Goal: Task Accomplishment & Management: Use online tool/utility

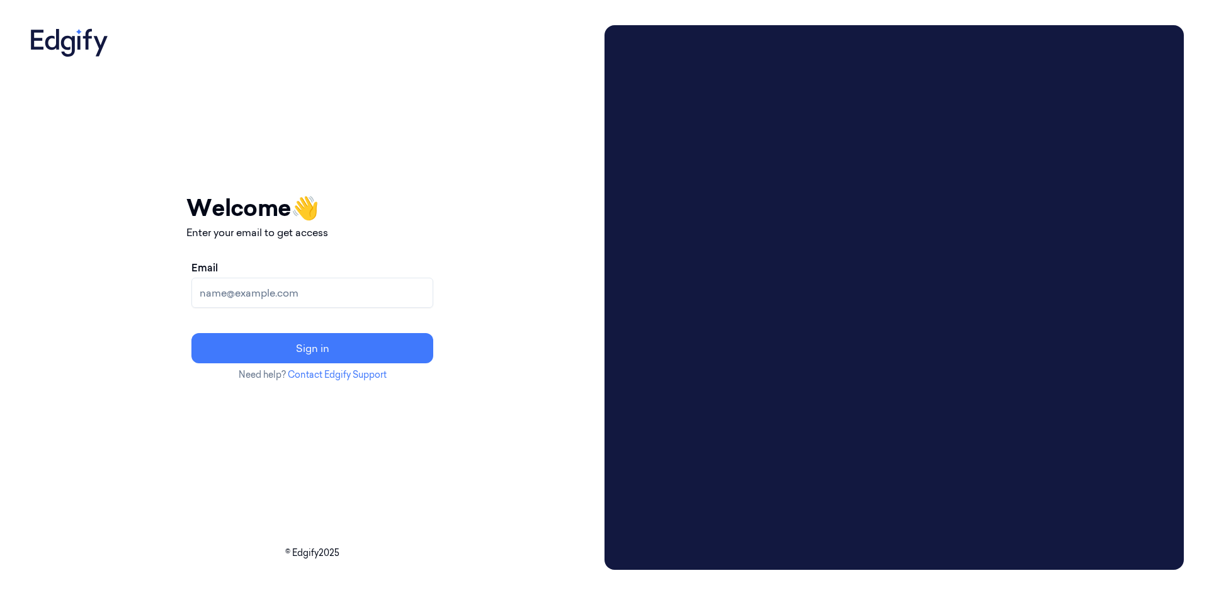
click at [400, 300] on input "Email" at bounding box center [312, 293] width 242 height 30
type input "[EMAIL_ADDRESS][DOMAIN_NAME]"
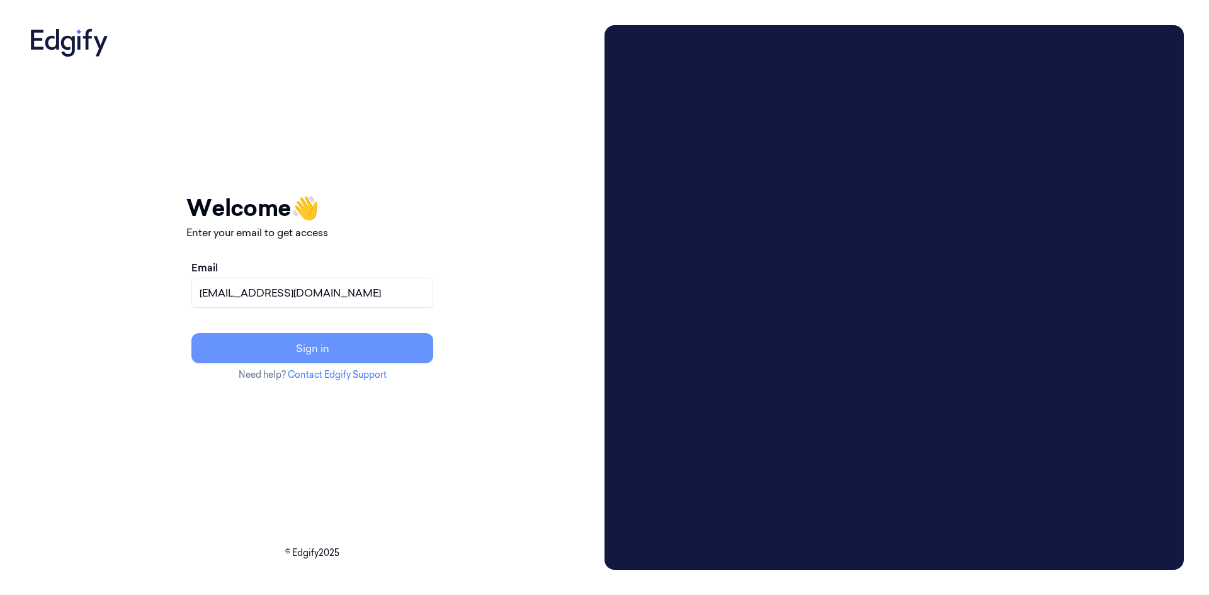
click at [395, 348] on button "Sign in" at bounding box center [312, 348] width 242 height 30
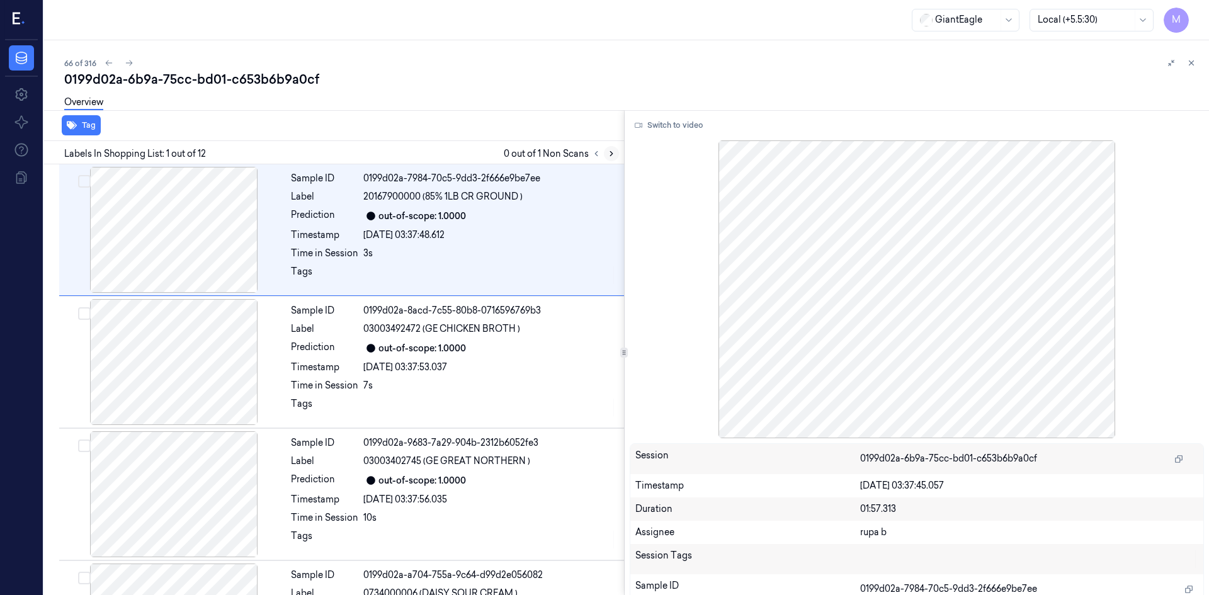
click at [545, 153] on icon at bounding box center [611, 154] width 3 height 4
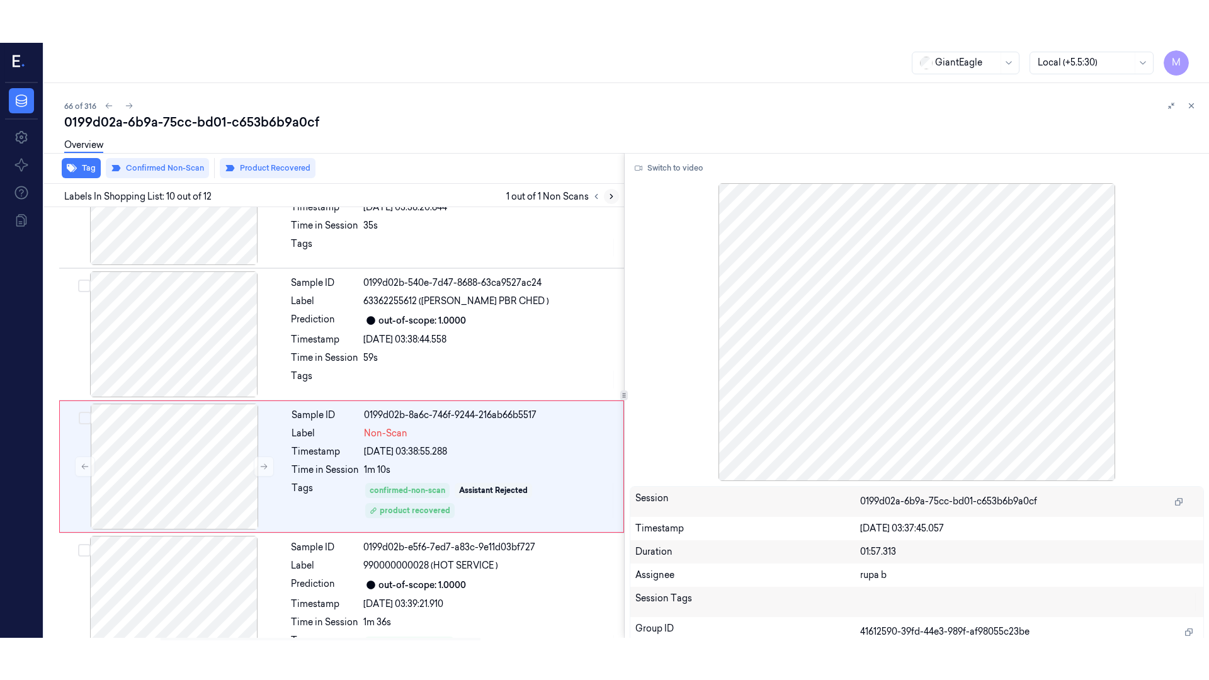
scroll to position [1040, 0]
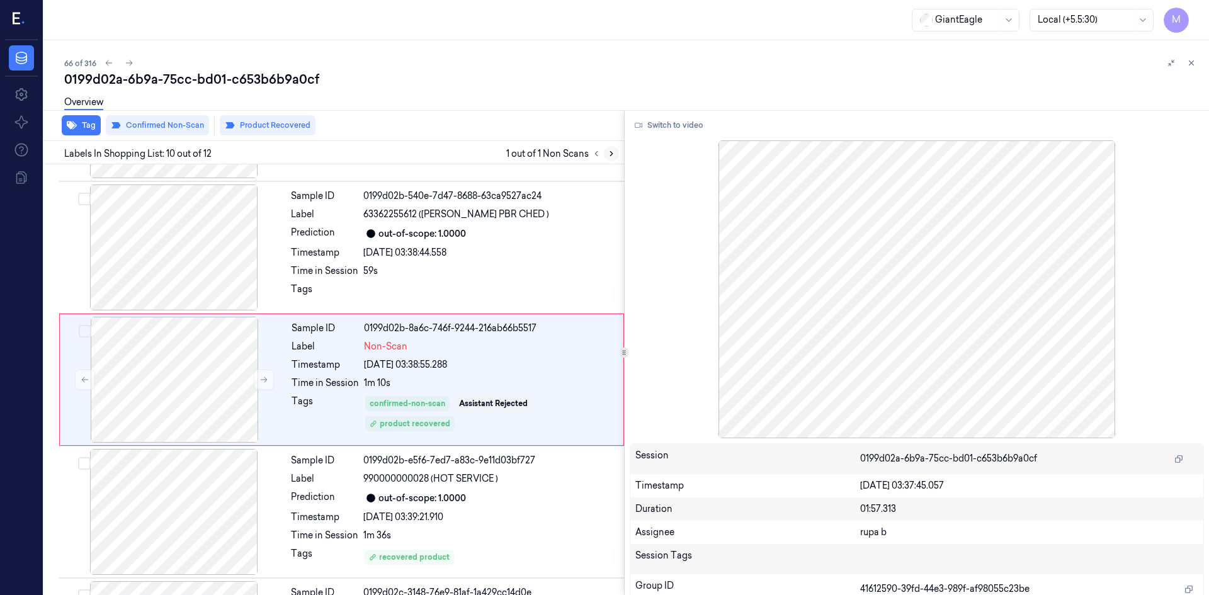
click at [545, 153] on icon at bounding box center [611, 154] width 3 height 4
click at [455, 252] on div "Sample ID 0199d02b-8a6c-746f-9244-216ab66b5517 Label Non-Scan Timestamp 11/10/2…" at bounding box center [453, 380] width 334 height 126
click at [545, 128] on button "Switch to video" at bounding box center [669, 125] width 79 height 20
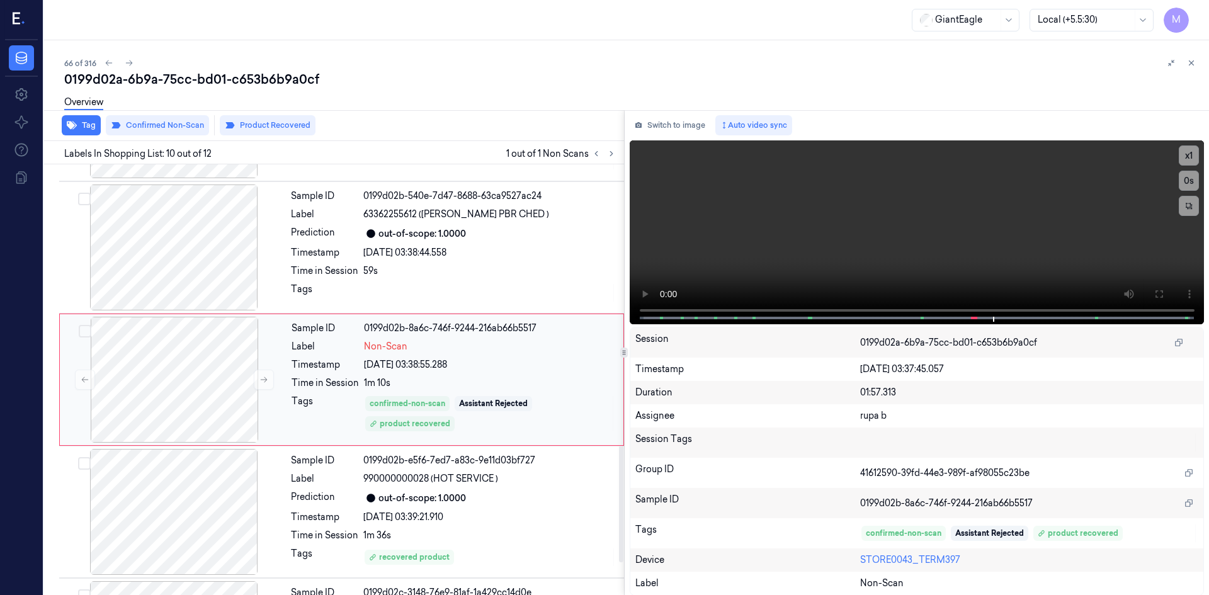
click at [362, 252] on div "Time in Session 1m 10s" at bounding box center [454, 383] width 324 height 13
click at [545, 252] on icon at bounding box center [1158, 294] width 10 height 10
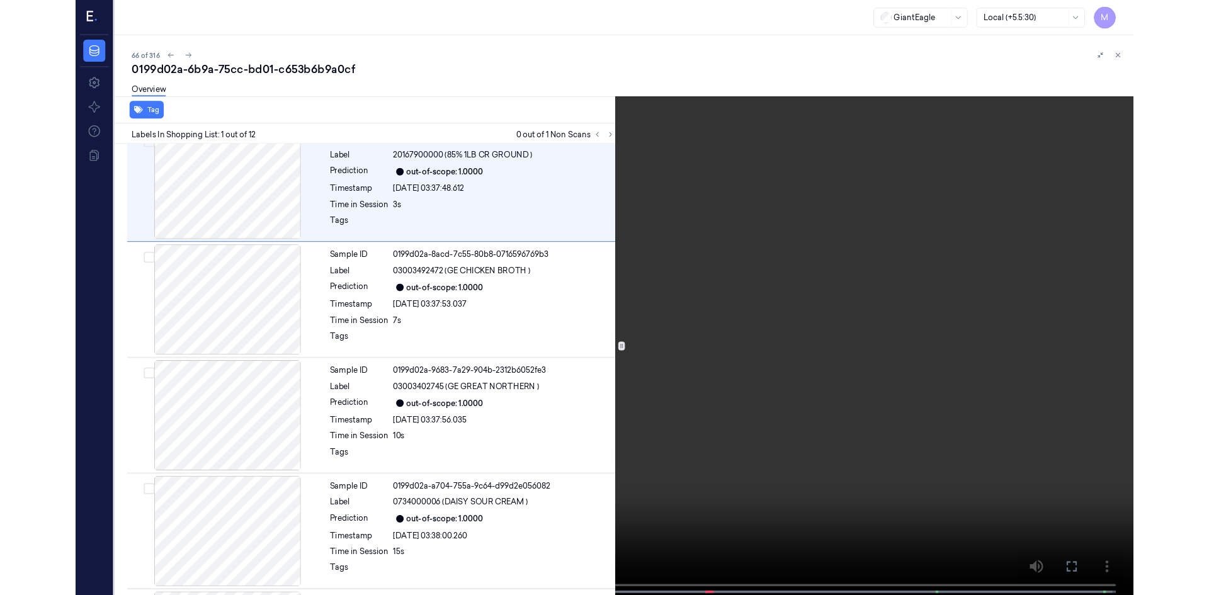
scroll to position [0, 0]
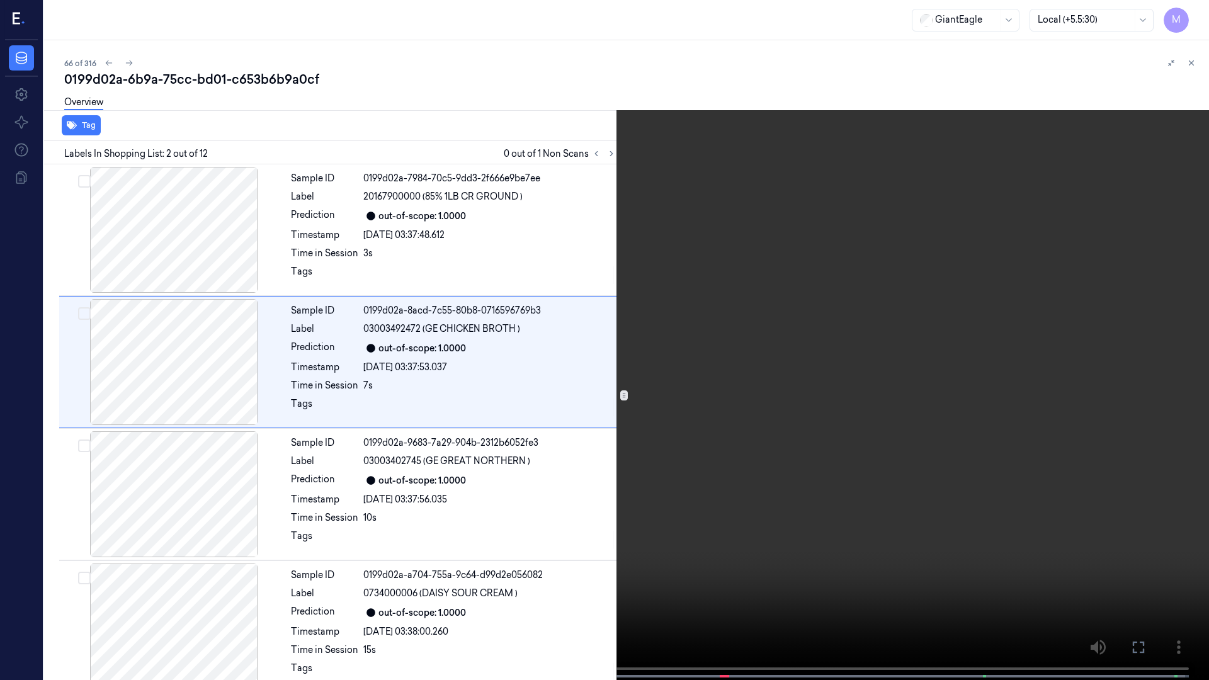
click at [0, 0] on icon at bounding box center [0, 0] width 0 height 0
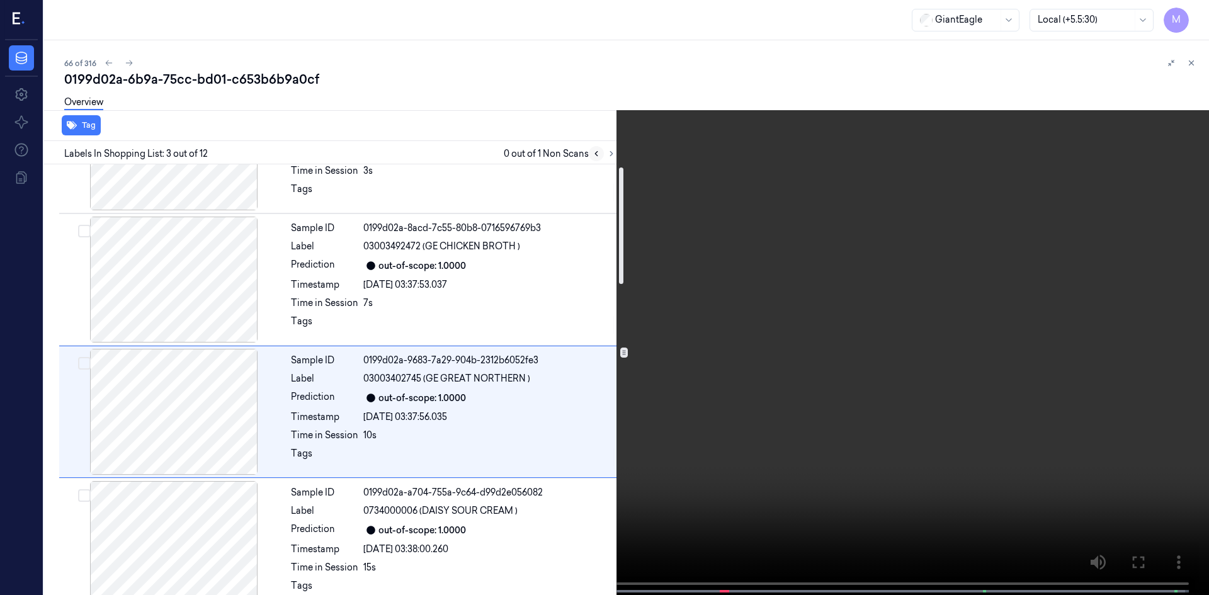
scroll to position [115, 0]
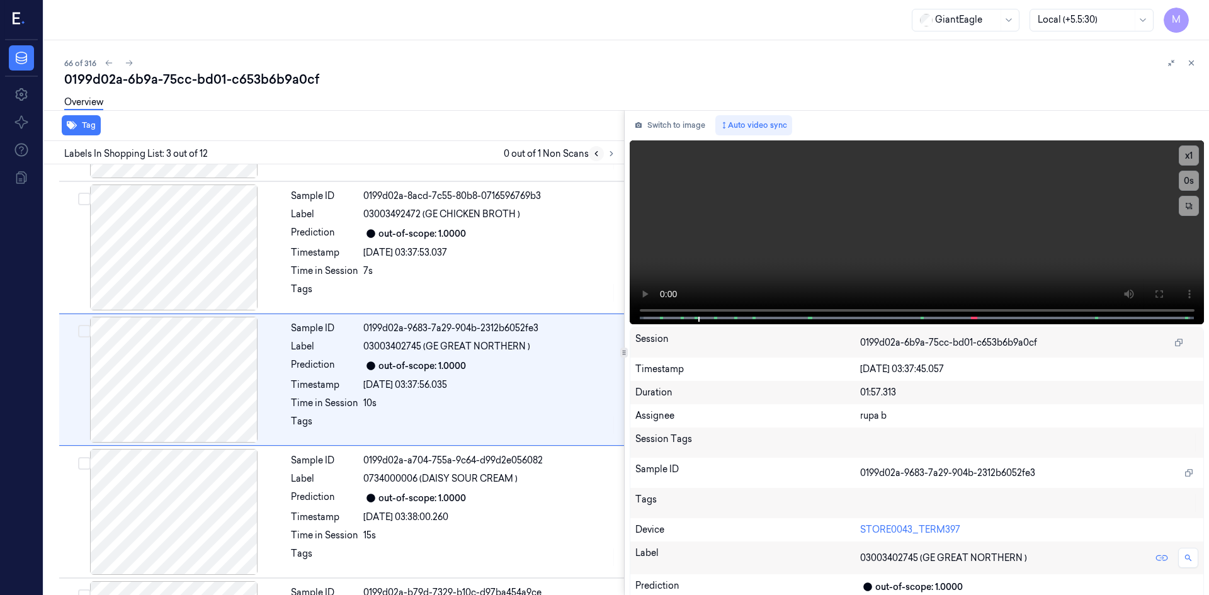
click at [545, 156] on icon at bounding box center [596, 153] width 9 height 9
click at [545, 152] on icon at bounding box center [611, 153] width 9 height 9
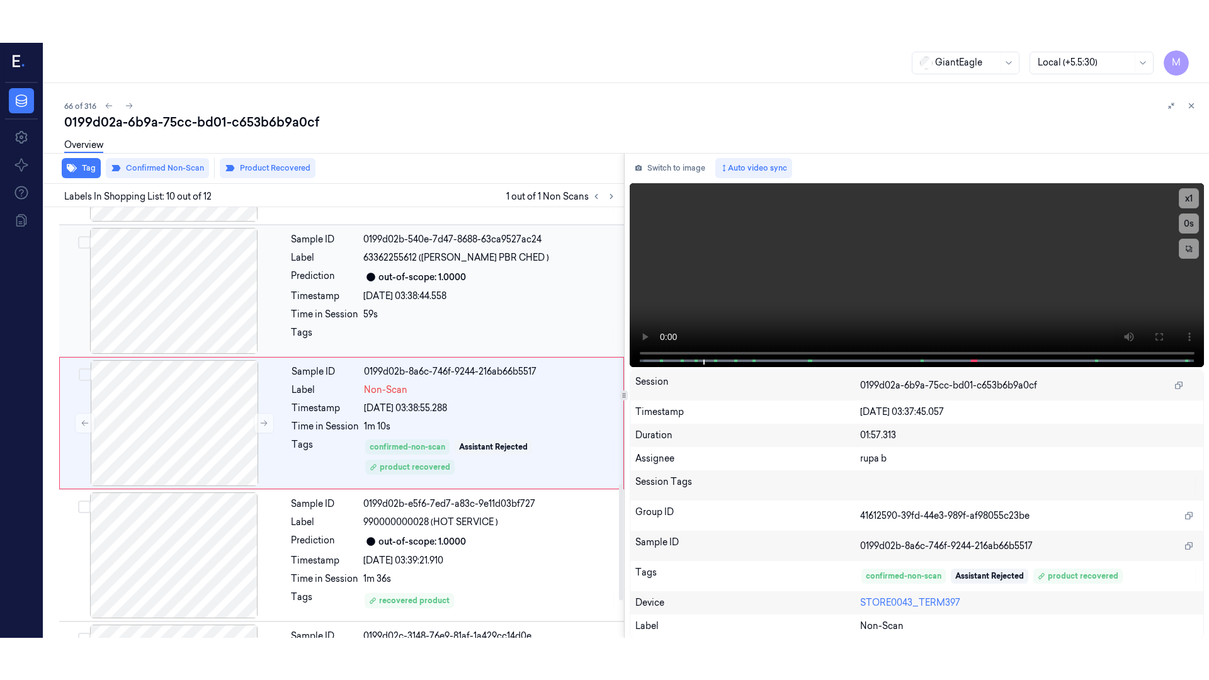
scroll to position [1040, 0]
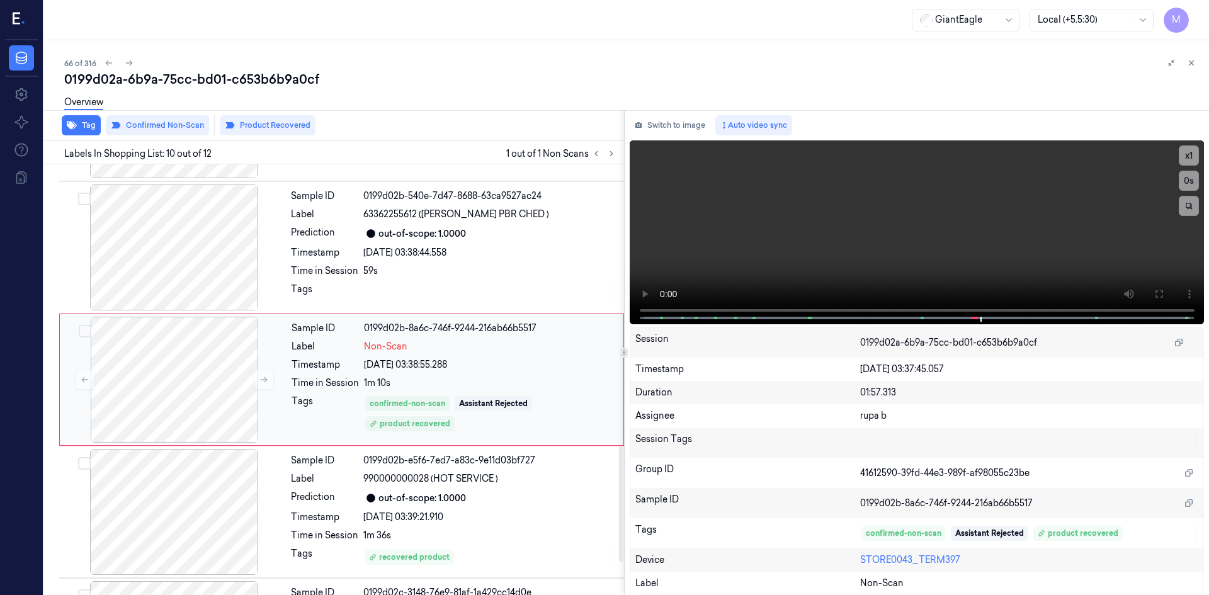
click at [495, 252] on div "11/10/2025 03:38:55.288" at bounding box center [490, 364] width 252 height 13
click at [545, 252] on icon at bounding box center [1158, 294] width 10 height 10
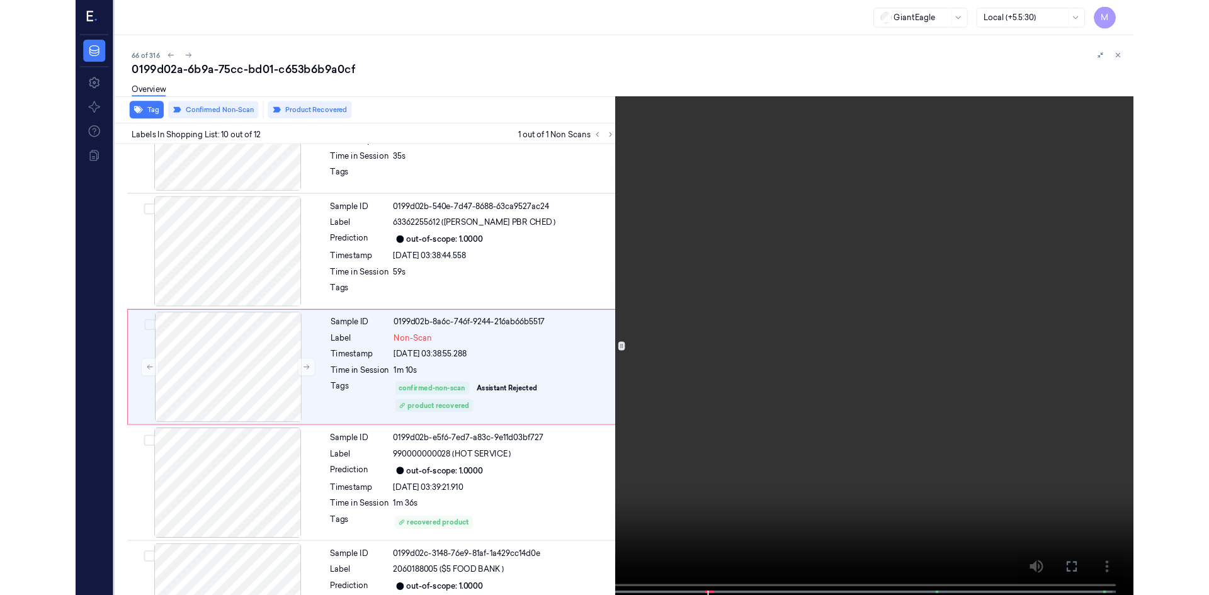
scroll to position [998, 0]
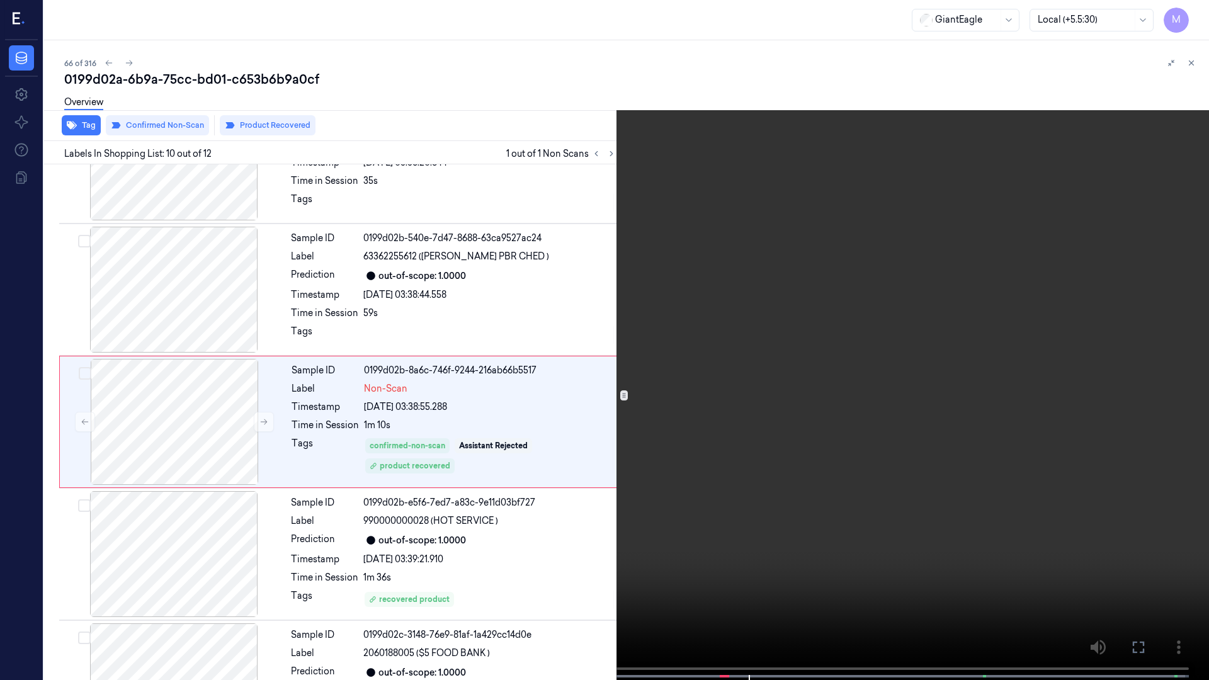
click at [0, 0] on icon at bounding box center [0, 0] width 0 height 0
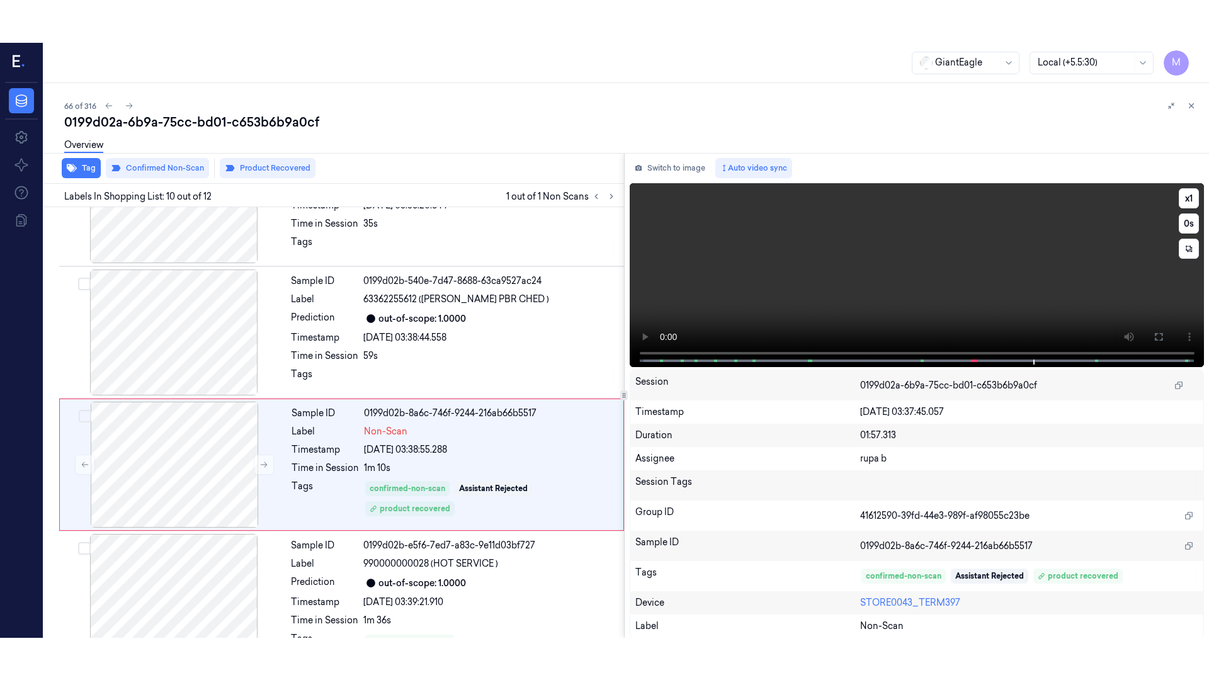
scroll to position [1040, 0]
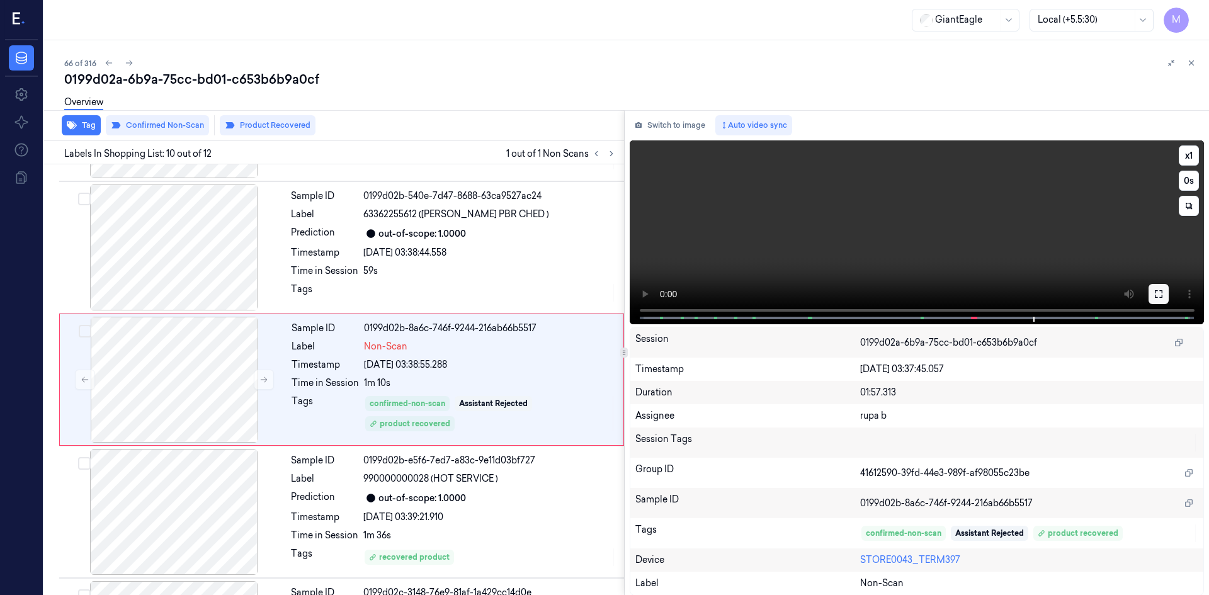
click at [545, 252] on button at bounding box center [1158, 294] width 20 height 20
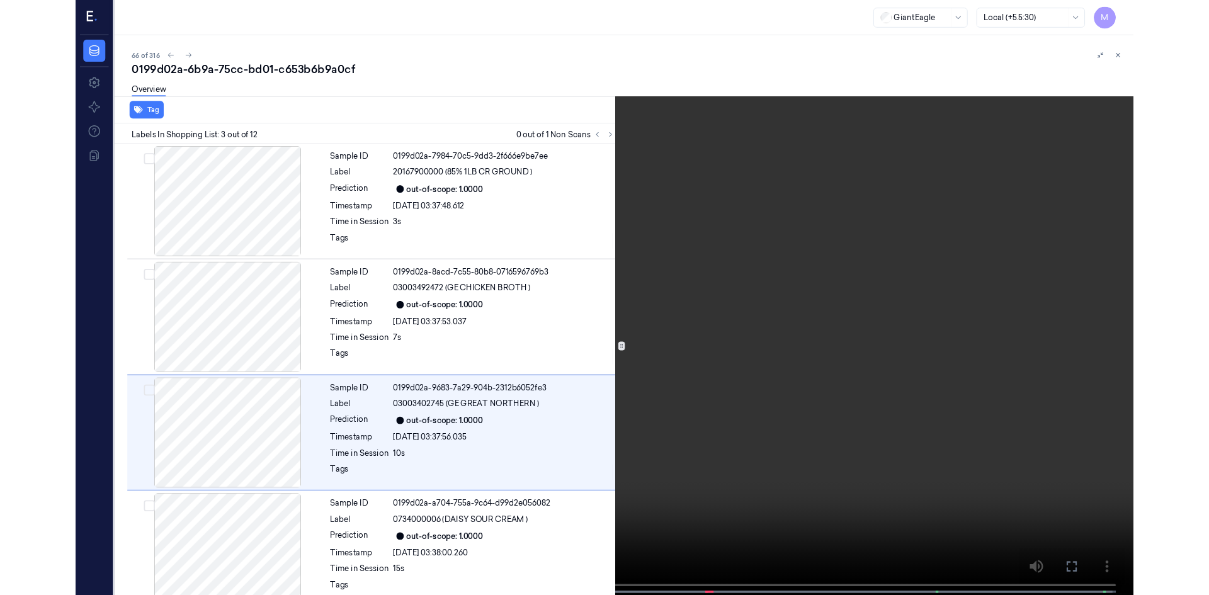
scroll to position [72, 0]
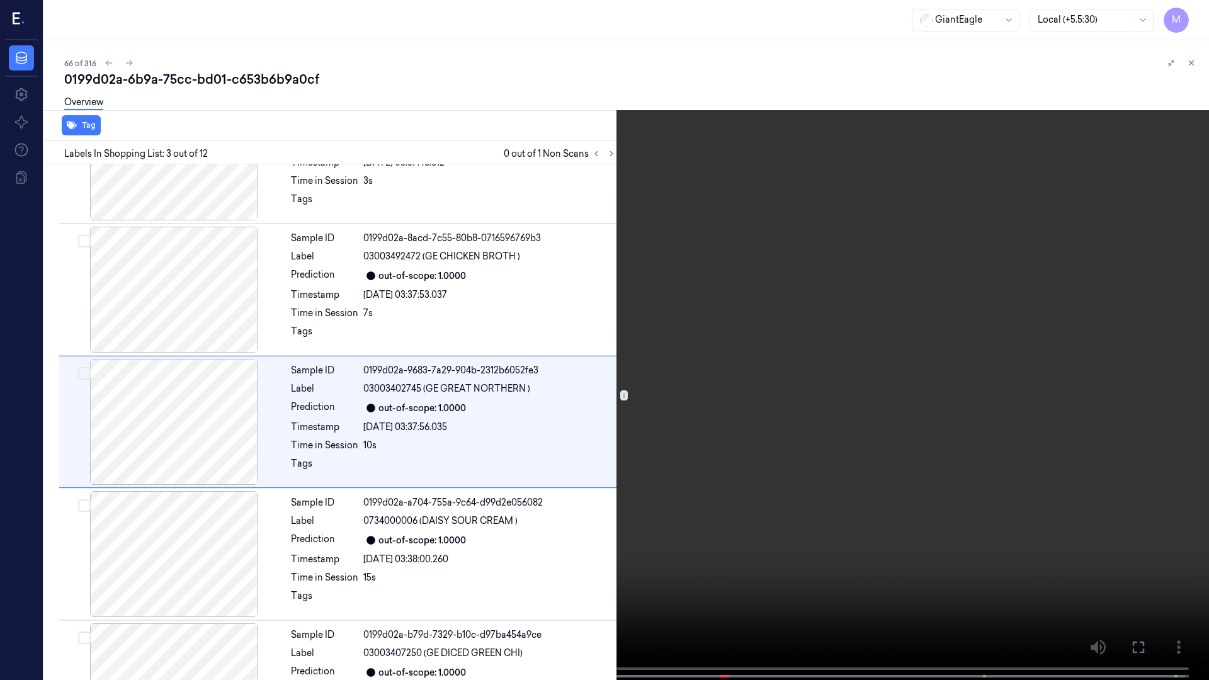
click at [0, 0] on icon at bounding box center [0, 0] width 0 height 0
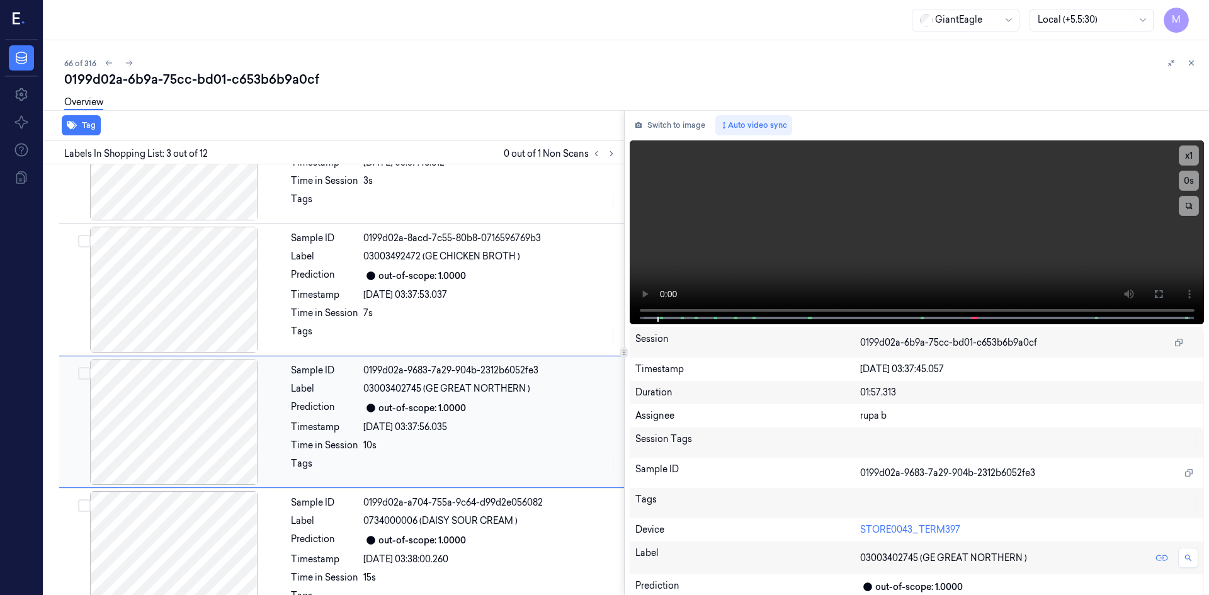
click at [520, 252] on div "10s" at bounding box center [489, 445] width 253 height 13
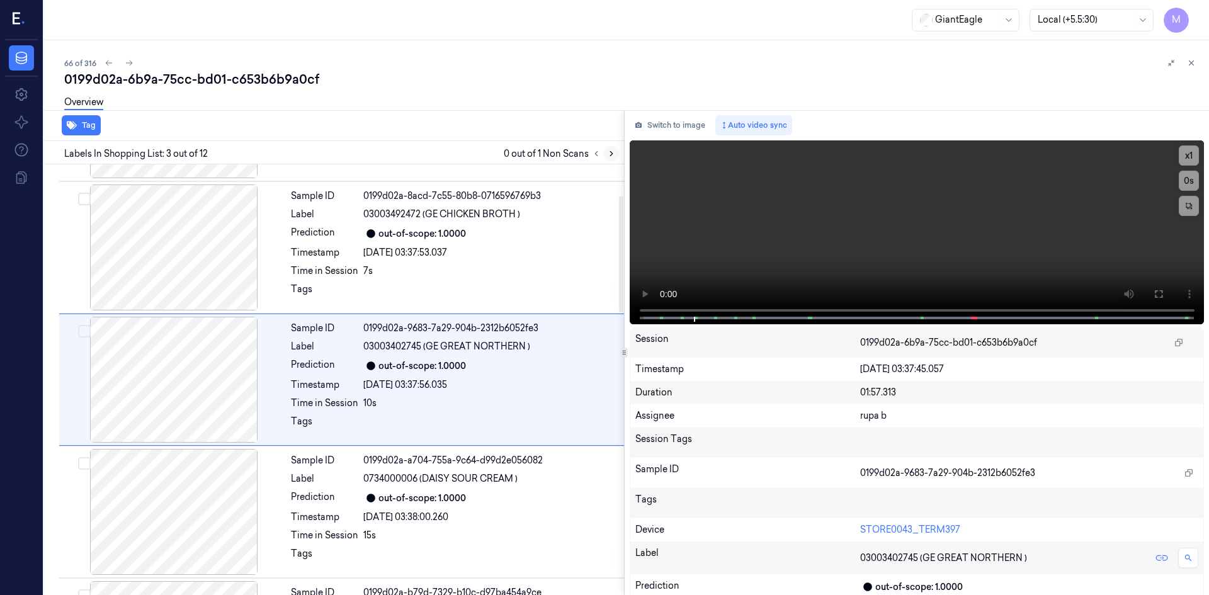
click at [545, 151] on icon at bounding box center [611, 153] width 9 height 9
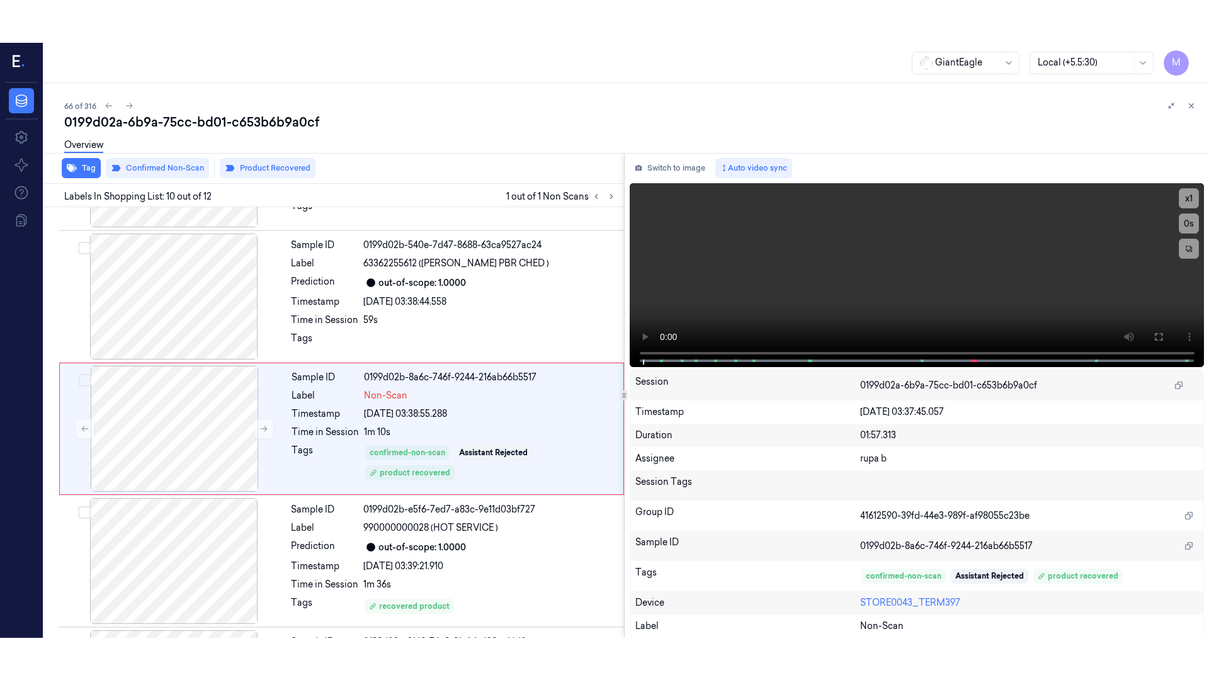
scroll to position [1040, 0]
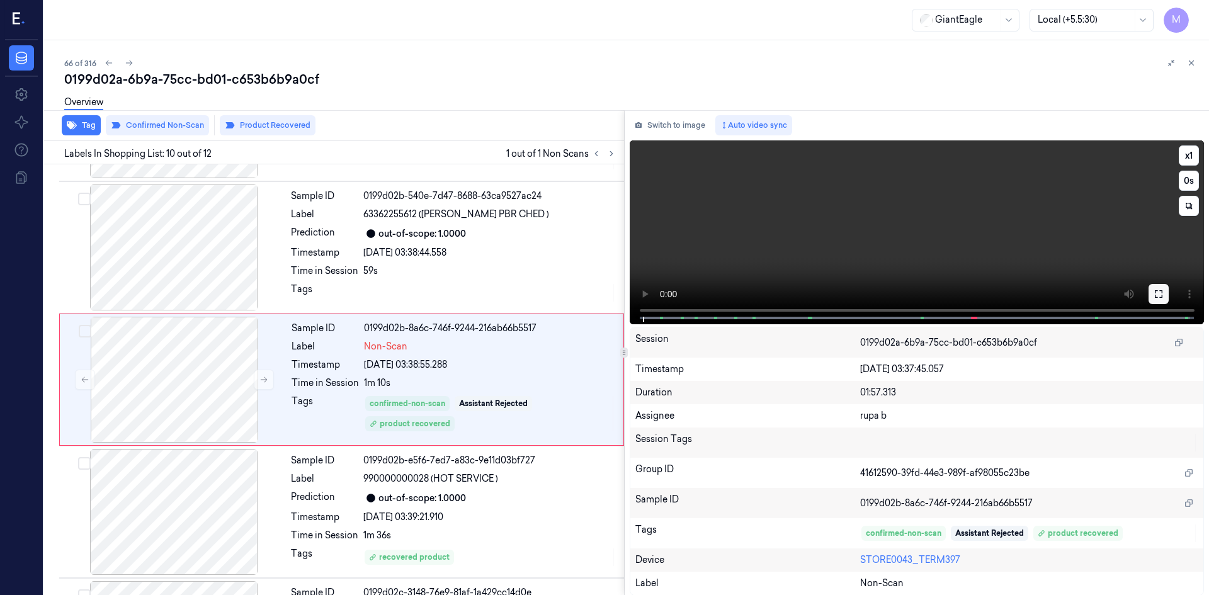
click at [545, 252] on button at bounding box center [1158, 294] width 20 height 20
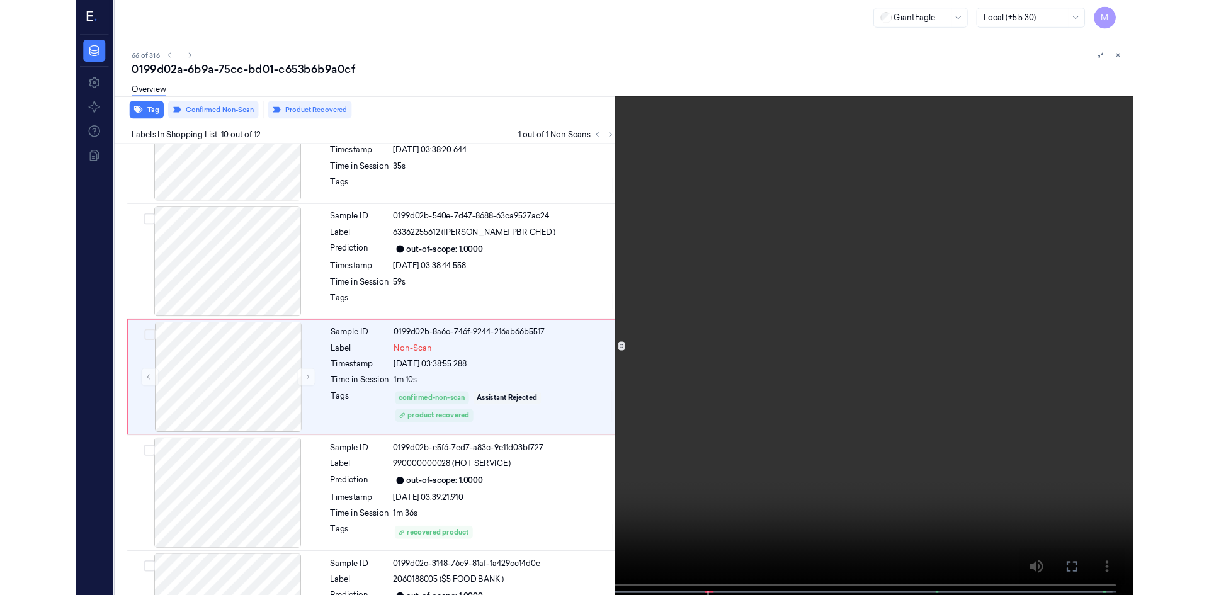
scroll to position [998, 0]
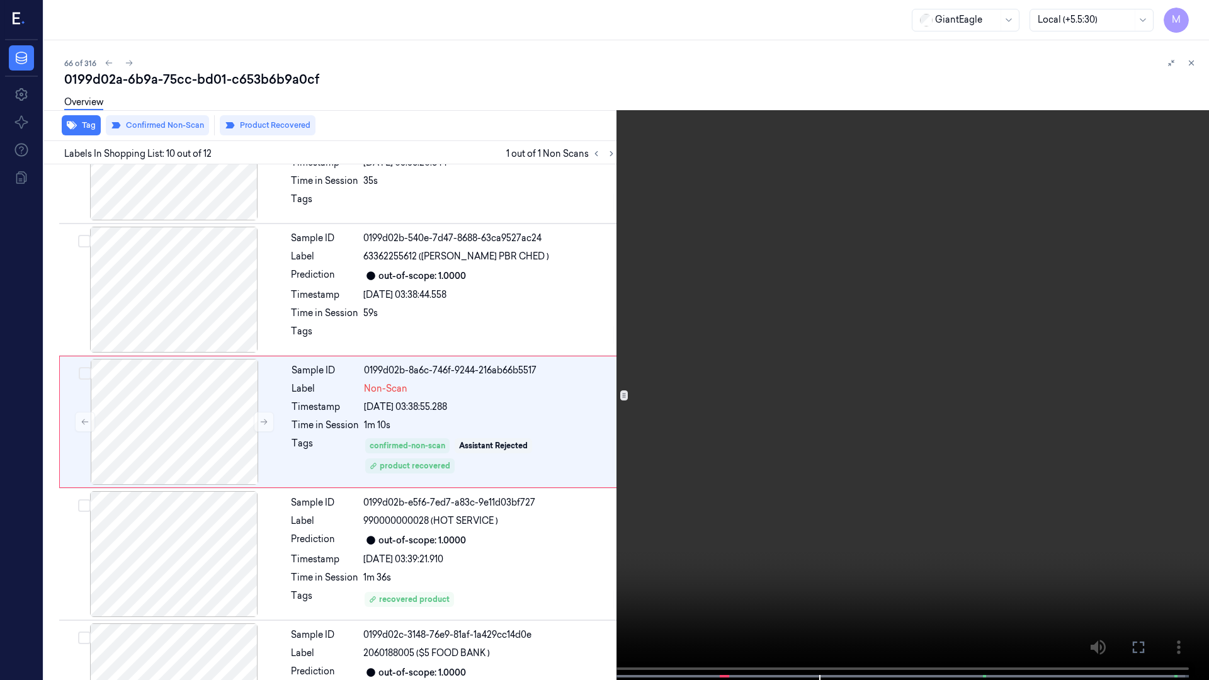
click at [0, 0] on icon at bounding box center [0, 0] width 0 height 0
